Goal: Find specific fact: Find specific fact

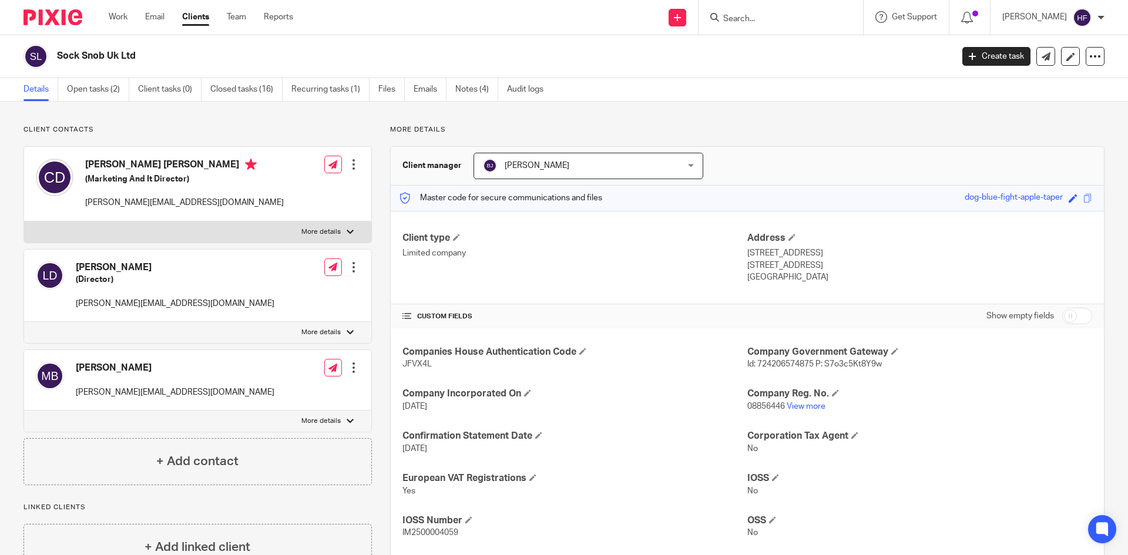
click at [795, 22] on input "Search" at bounding box center [775, 19] width 106 height 11
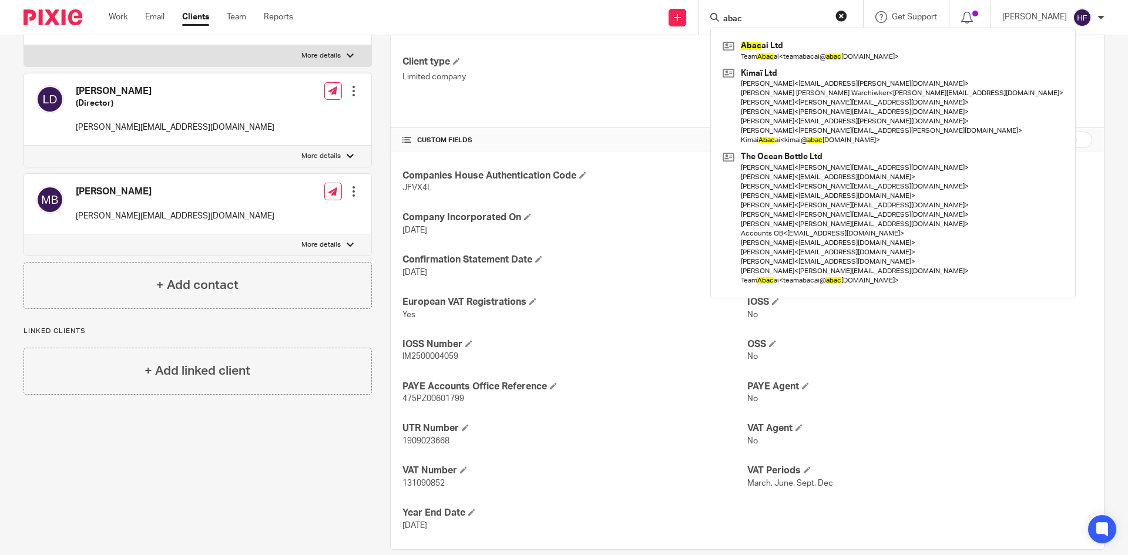
type input "abac"
click at [812, 36] on div "Abac ai Ltd Team Abac ai < teamabacai@ abac ai.co.uk > Kimaï Ltd Shemell Jennin…" at bounding box center [892, 163] width 365 height 270
drag, startPoint x: 815, startPoint y: 45, endPoint x: 949, endPoint y: 193, distance: 199.2
click at [815, 45] on link at bounding box center [893, 50] width 347 height 27
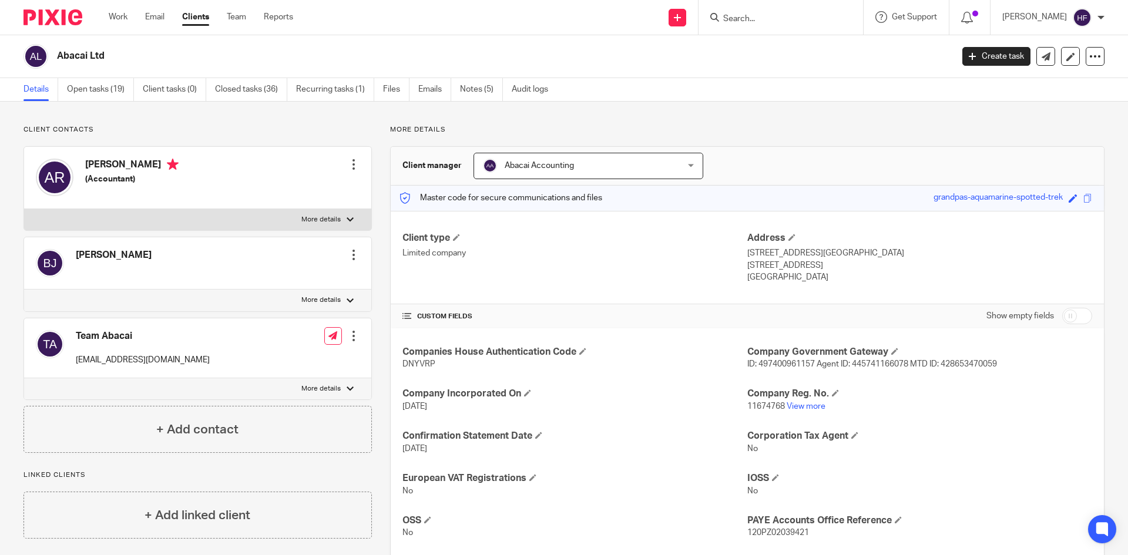
drag, startPoint x: 478, startPoint y: 91, endPoint x: 500, endPoint y: 53, distance: 43.4
click at [506, 42] on div "Abacai Ltd Create task Update from Companies House Export data Merge Archive cl…" at bounding box center [564, 56] width 1128 height 43
click at [480, 83] on link "Notes (5)" at bounding box center [481, 89] width 43 height 23
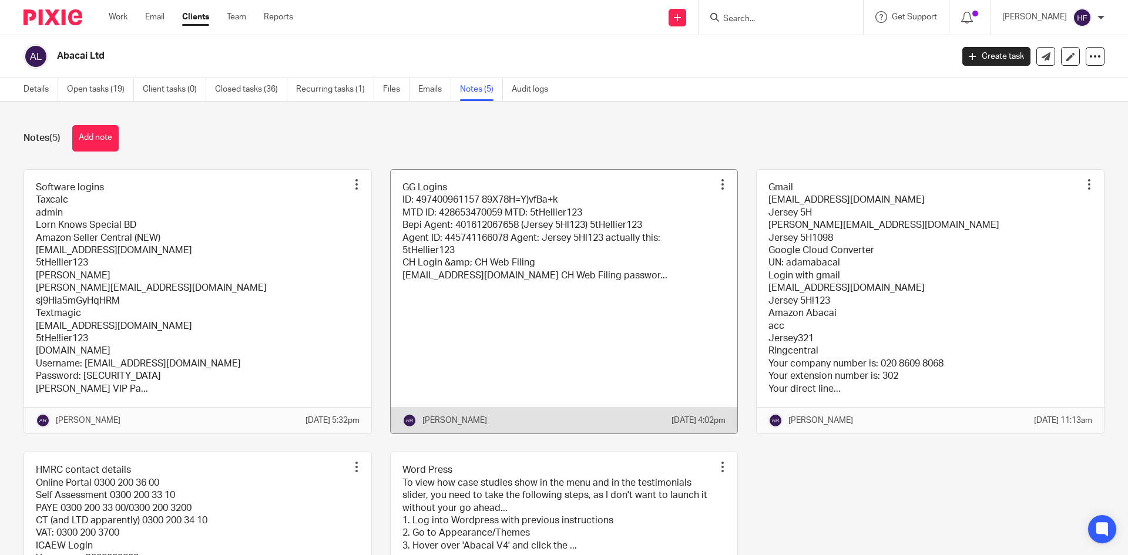
click at [651, 313] on link at bounding box center [564, 302] width 347 height 264
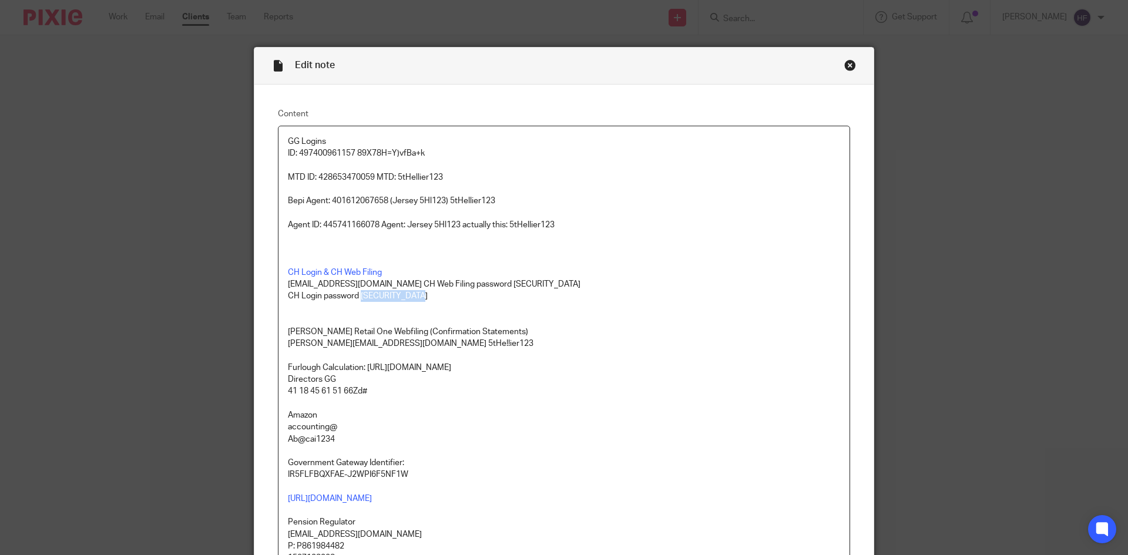
drag, startPoint x: 413, startPoint y: 297, endPoint x: 358, endPoint y: 298, distance: 55.2
click at [358, 298] on p "CH Login password [SECURITY_DATA]" at bounding box center [564, 296] width 552 height 12
copy p "5tHel!ier12345"
click at [844, 66] on div "Close this dialog window" at bounding box center [850, 65] width 12 height 12
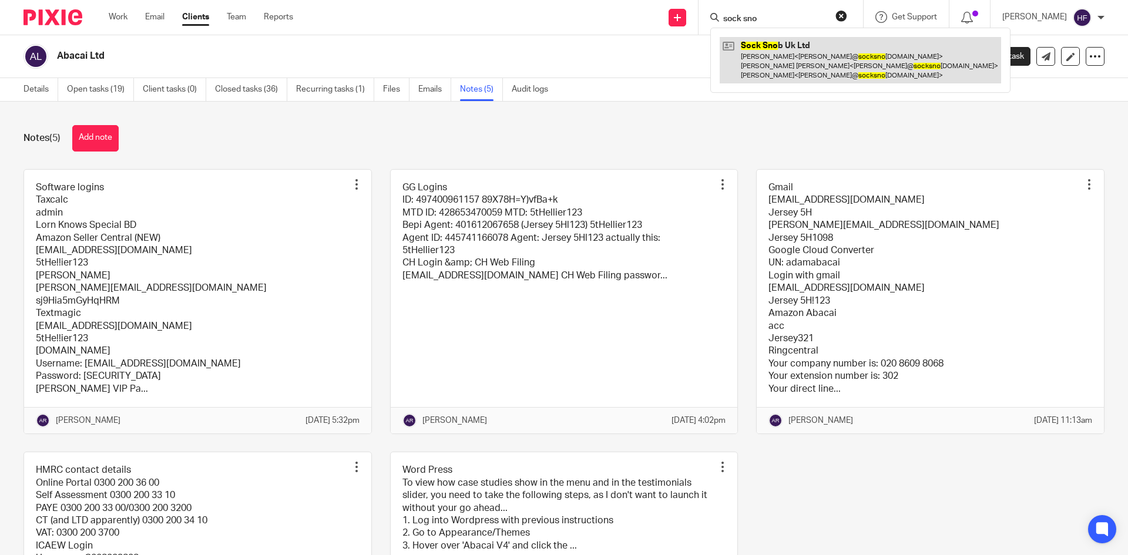
type input "sock sno"
click at [792, 46] on link at bounding box center [860, 60] width 281 height 46
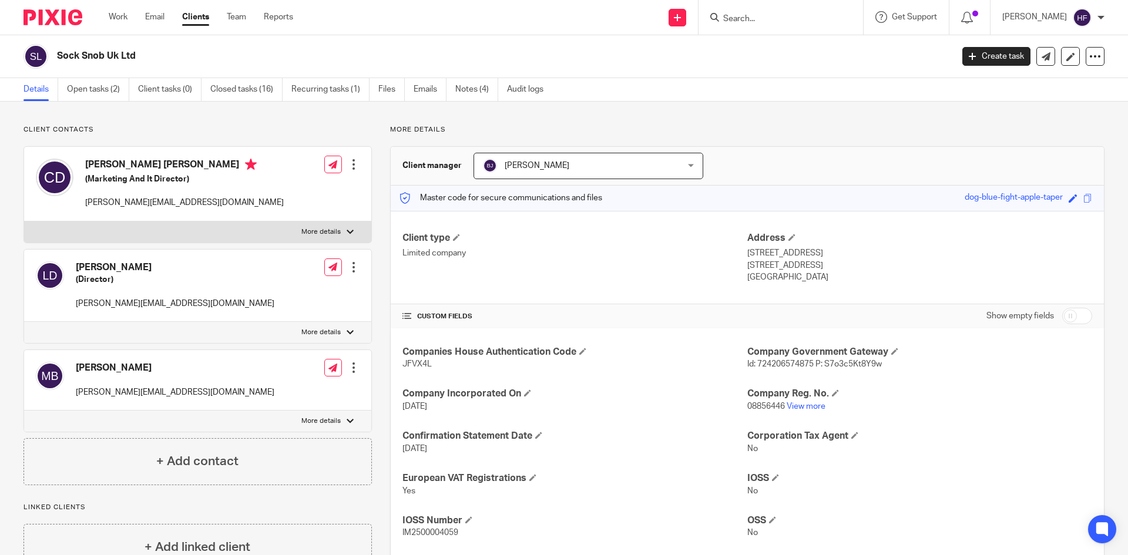
click at [425, 368] on span "JFVX4L" at bounding box center [416, 364] width 29 height 8
drag, startPoint x: 430, startPoint y: 364, endPoint x: 404, endPoint y: 364, distance: 25.8
click at [402, 364] on p "JFVX4L" at bounding box center [574, 364] width 345 height 12
copy span "JFVX4L"
